Goal: Navigation & Orientation: Find specific page/section

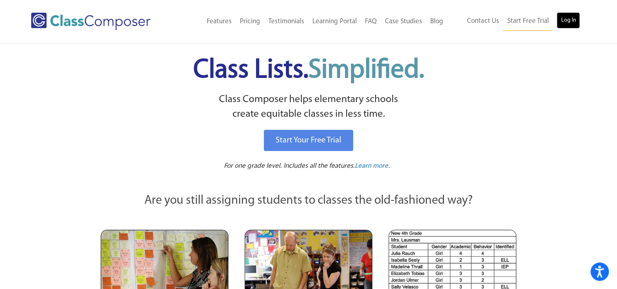
click at [577, 20] on link "Log In" at bounding box center [568, 20] width 23 height 16
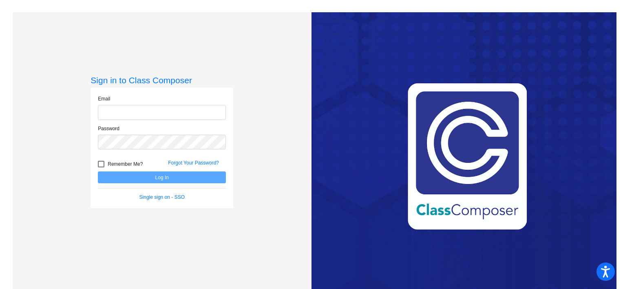
type input "rashenfelter@gcdsd.org"
click at [187, 177] on button "Log In" at bounding box center [162, 177] width 128 height 12
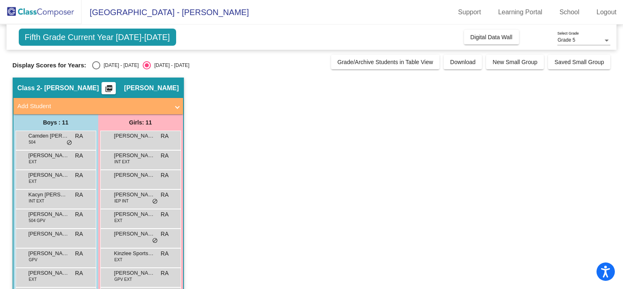
click at [214, 236] on app-classroom "Class 2 - Ash picture_as_pdf Ross Ashenfelter Add Student First Name Last Name …" at bounding box center [312, 219] width 599 height 282
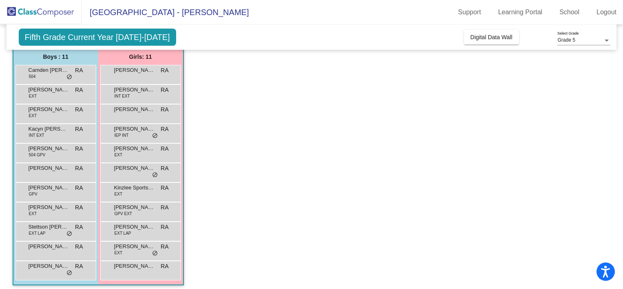
scroll to position [70, 0]
